Goal: Navigation & Orientation: Find specific page/section

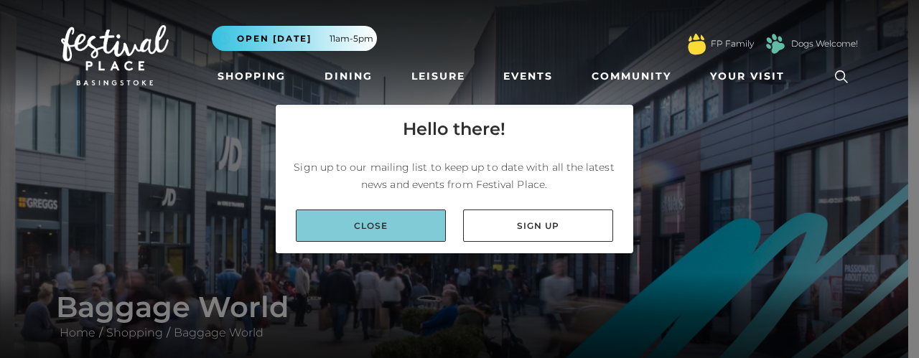
click at [378, 232] on link "Close" at bounding box center [371, 226] width 150 height 32
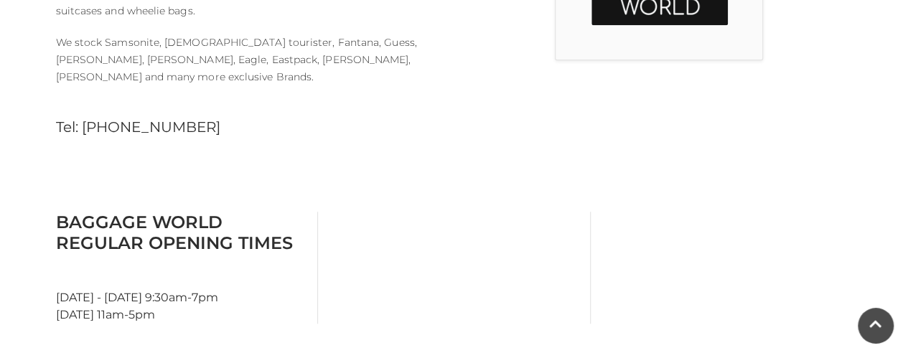
scroll to position [646, 0]
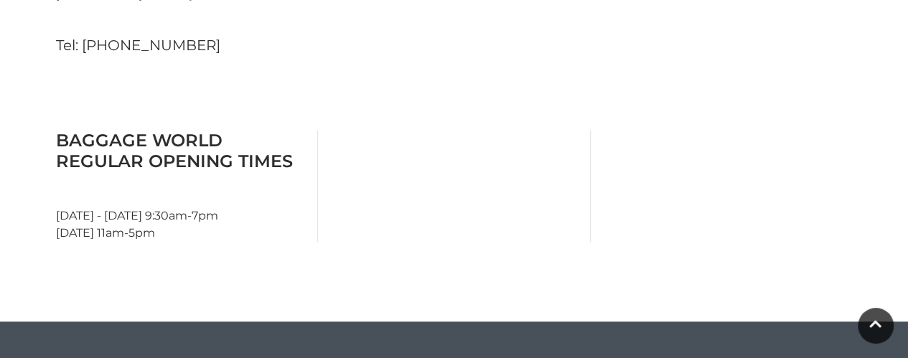
click at [153, 130] on h3 "Baggage World Regular Opening Times" at bounding box center [181, 151] width 251 height 42
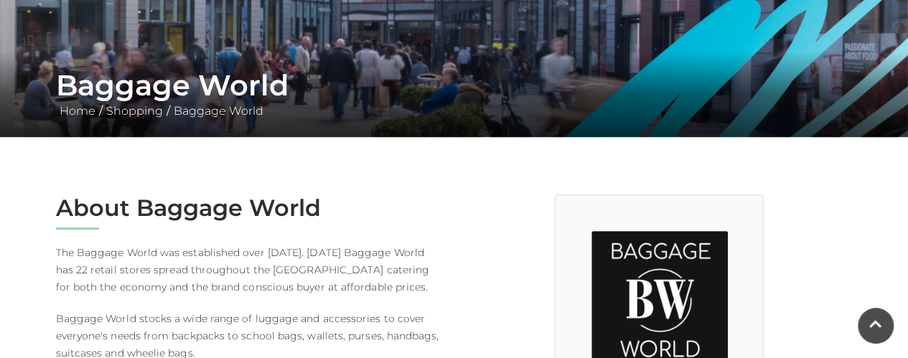
scroll to position [215, 0]
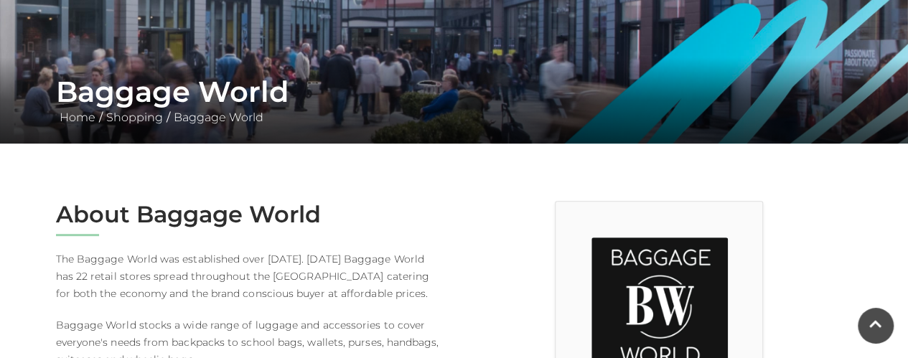
drag, startPoint x: 200, startPoint y: 211, endPoint x: 416, endPoint y: 238, distance: 218.5
click at [207, 205] on h2 "About Baggage World" at bounding box center [250, 214] width 388 height 27
click at [609, 274] on img at bounding box center [660, 306] width 136 height 136
click at [648, 281] on img at bounding box center [660, 306] width 136 height 136
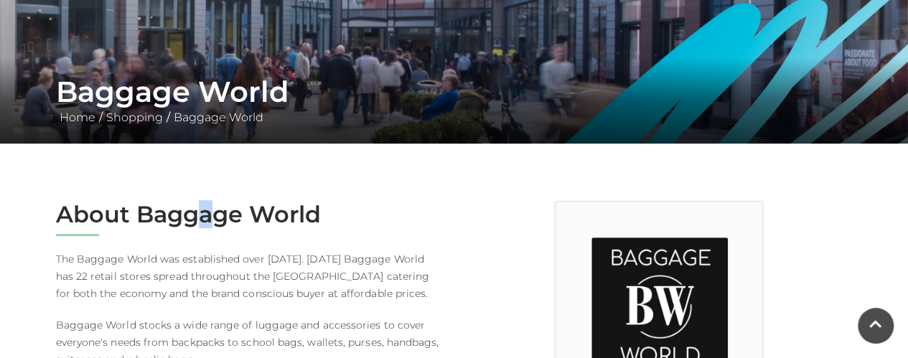
scroll to position [0, 0]
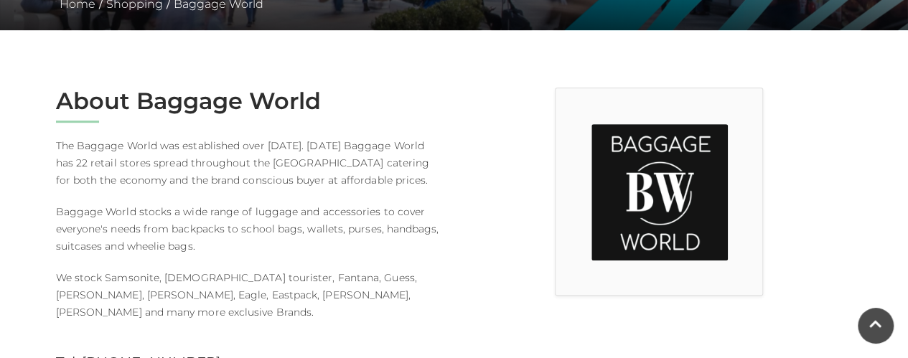
scroll to position [140, 0]
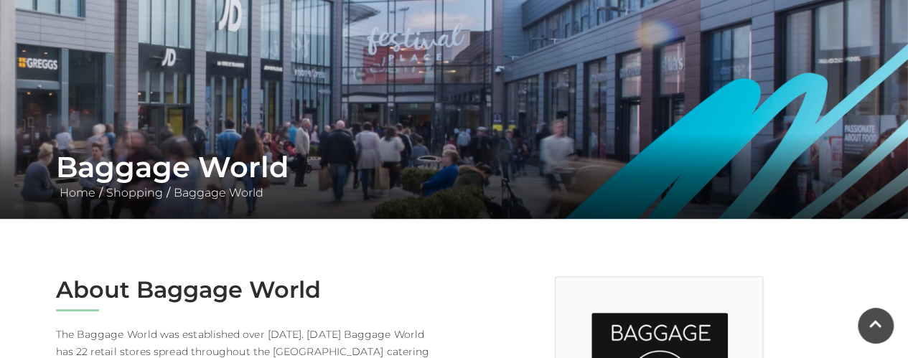
drag, startPoint x: 124, startPoint y: 289, endPoint x: 80, endPoint y: 276, distance: 46.2
click at [121, 289] on h2 "About Baggage World" at bounding box center [250, 289] width 388 height 27
click at [132, 167] on h1 "Baggage World" at bounding box center [454, 167] width 797 height 34
click at [152, 195] on link "Shopping" at bounding box center [135, 193] width 64 height 14
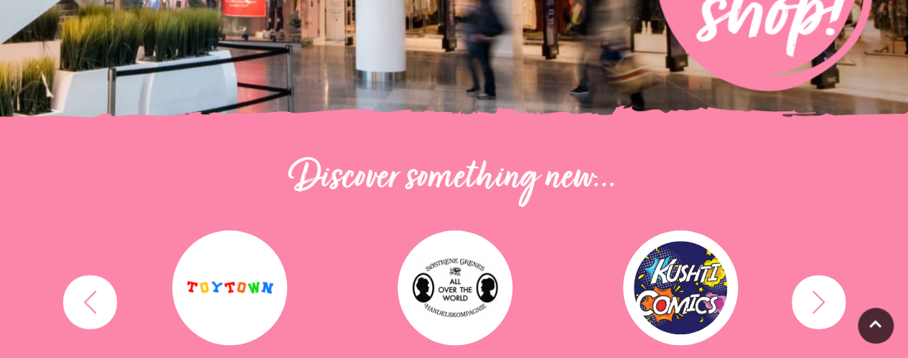
scroll to position [574, 0]
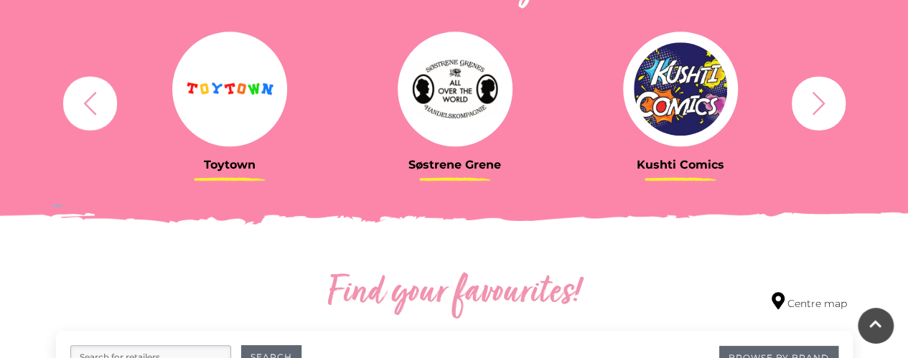
click at [806, 101] on icon "button" at bounding box center [819, 103] width 27 height 27
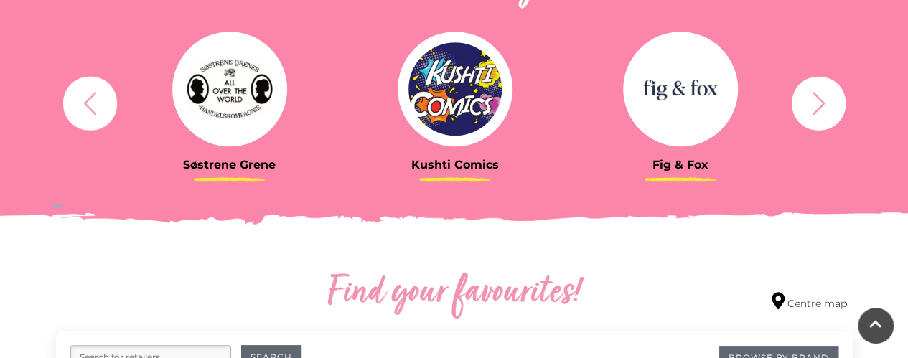
click at [806, 101] on icon "button" at bounding box center [819, 103] width 27 height 27
click at [810, 106] on icon "button" at bounding box center [819, 103] width 27 height 27
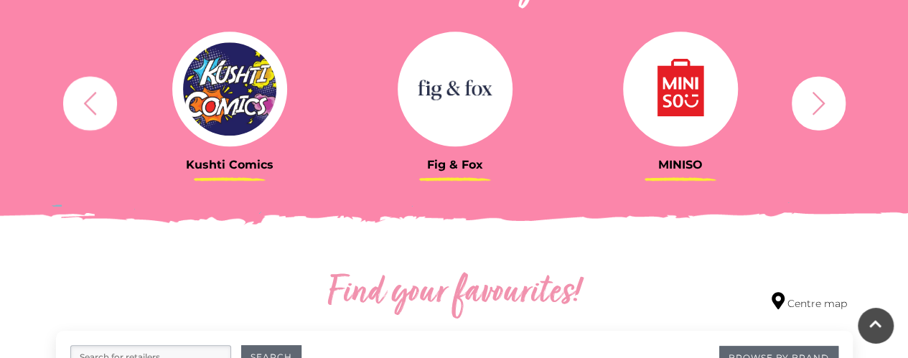
click at [807, 105] on icon "button" at bounding box center [819, 103] width 27 height 27
click at [818, 103] on icon "button" at bounding box center [819, 103] width 27 height 27
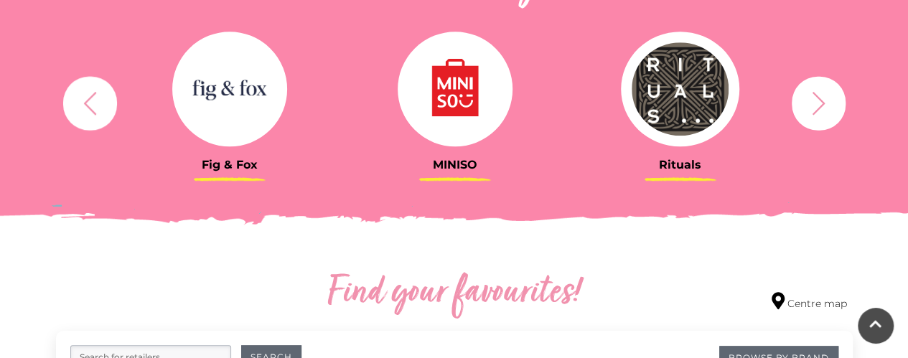
click at [810, 104] on icon "button" at bounding box center [819, 103] width 27 height 27
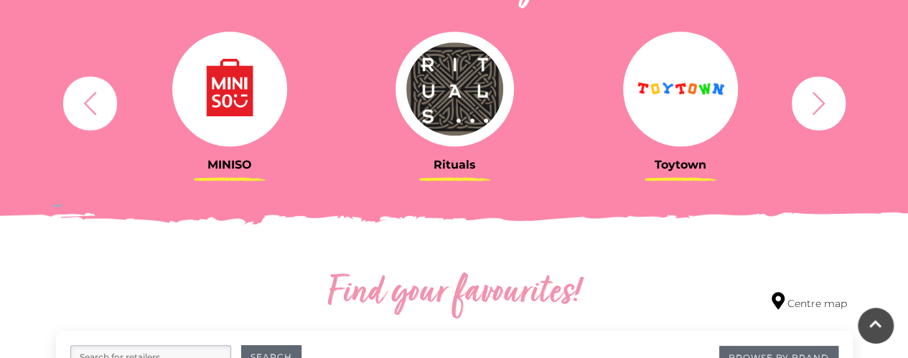
click at [806, 101] on icon "button" at bounding box center [819, 103] width 27 height 27
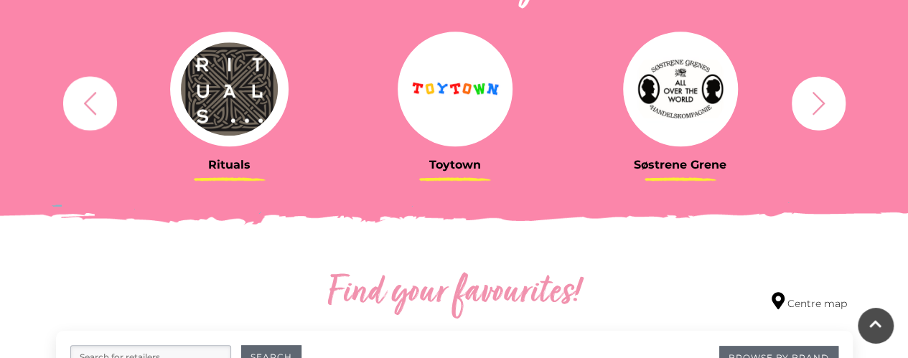
click at [806, 101] on icon "button" at bounding box center [819, 103] width 27 height 27
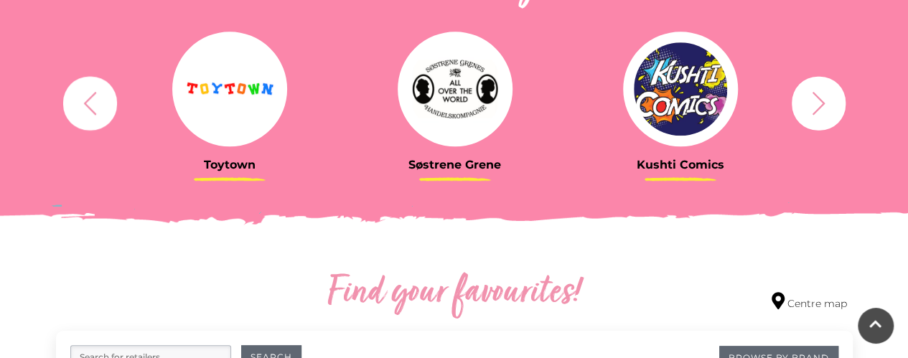
click at [804, 100] on button "button" at bounding box center [819, 103] width 54 height 54
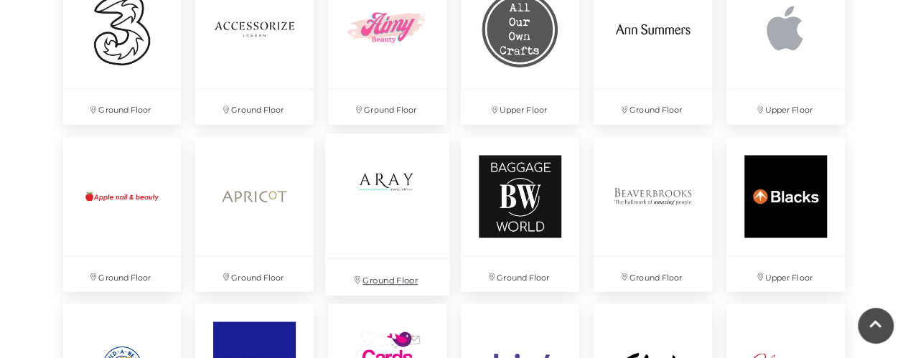
scroll to position [1149, 0]
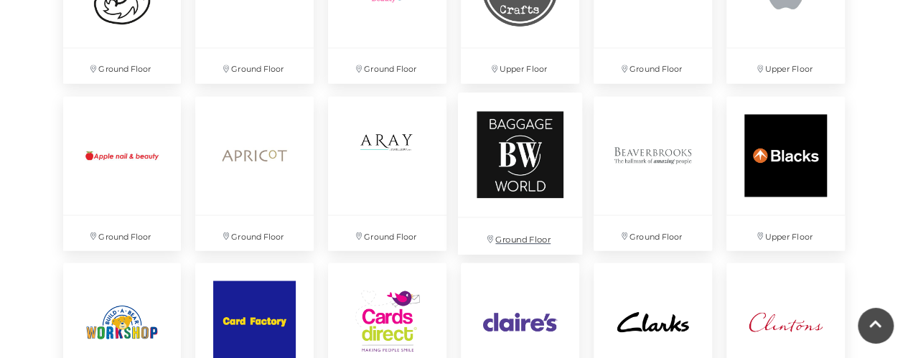
click at [505, 159] on img at bounding box center [520, 154] width 124 height 124
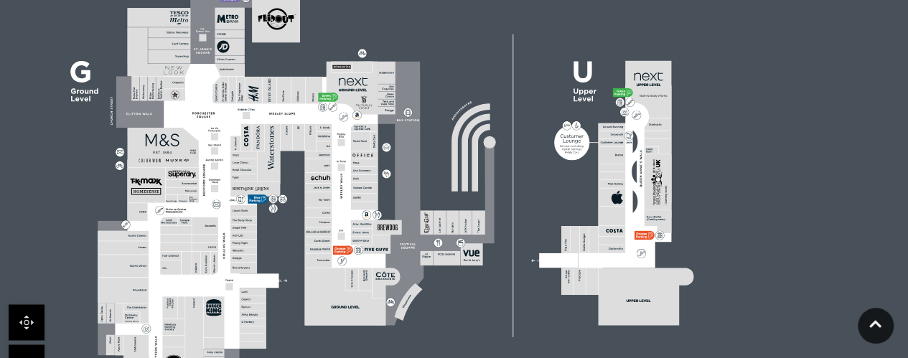
scroll to position [1049, 0]
